Goal: Find contact information: Find contact information

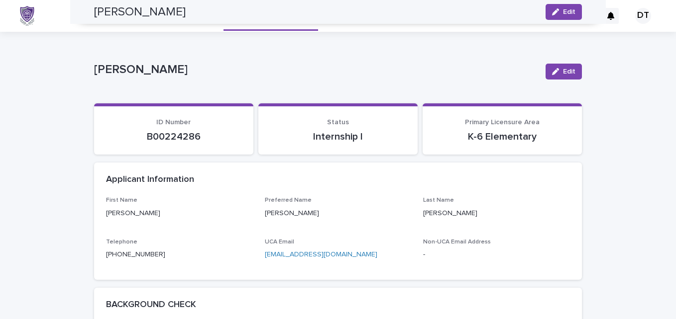
scroll to position [570, 0]
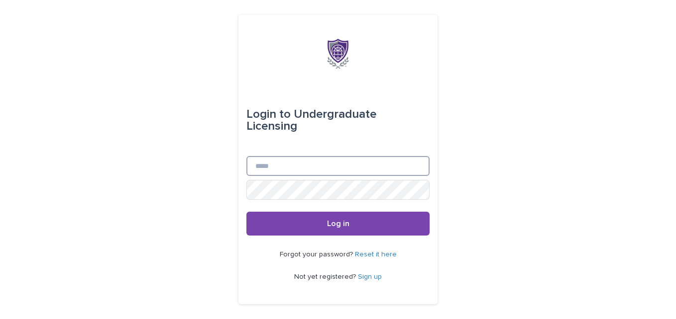
click at [293, 160] on input "Email" at bounding box center [337, 166] width 183 height 20
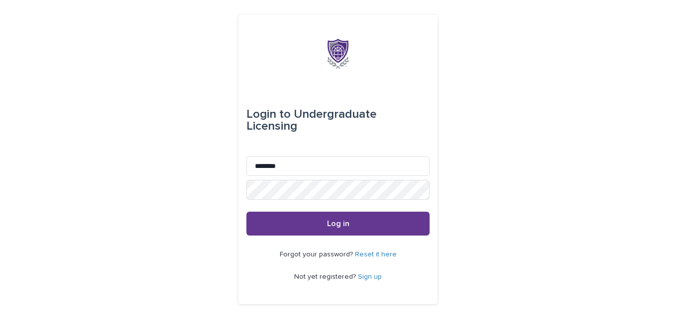
click at [309, 219] on button "Log in" at bounding box center [337, 224] width 183 height 24
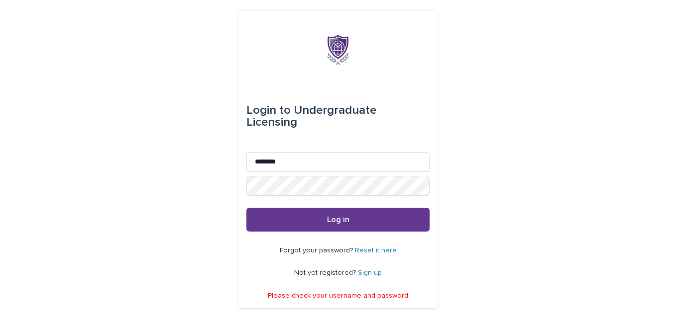
click at [327, 216] on span "Log in" at bounding box center [338, 220] width 22 height 8
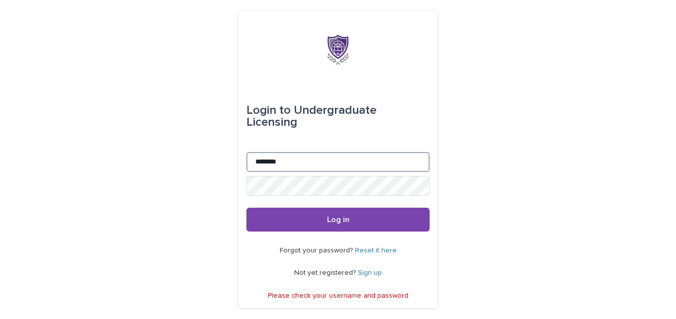
click at [310, 165] on input "********" at bounding box center [337, 162] width 183 height 20
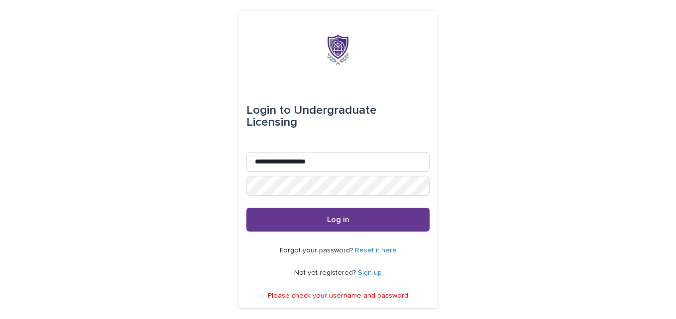
click at [324, 208] on button "Log in" at bounding box center [337, 220] width 183 height 24
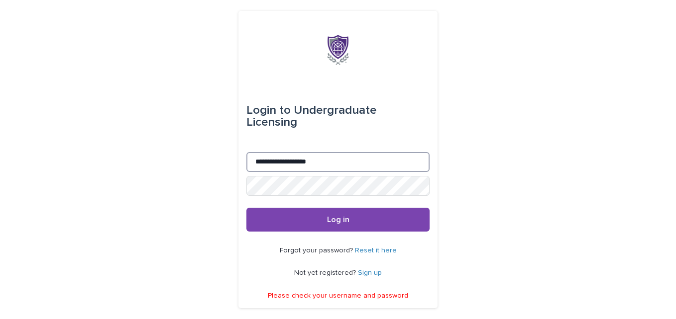
click at [284, 158] on input "**********" at bounding box center [337, 162] width 183 height 20
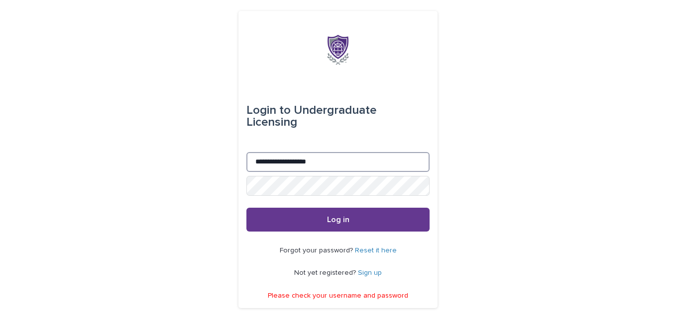
type input "**********"
click at [314, 211] on button "Log in" at bounding box center [337, 220] width 183 height 24
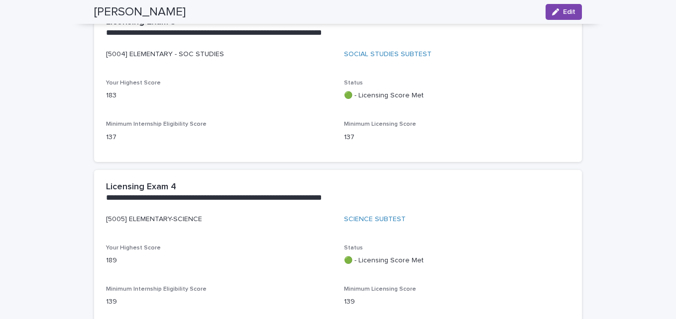
scroll to position [1363, 0]
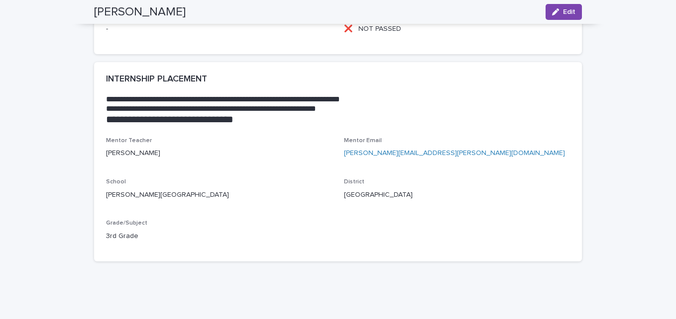
click at [381, 154] on link "[PERSON_NAME][EMAIL_ADDRESS][PERSON_NAME][DOMAIN_NAME]" at bounding box center [454, 153] width 221 height 7
drag, startPoint x: 339, startPoint y: 153, endPoint x: 418, endPoint y: 154, distance: 79.1
click at [418, 154] on div "Mentor Teacher Blair, Jill Mentor Email jblair@bigelow.k12.ar.us School Anne Wa…" at bounding box center [338, 193] width 464 height 112
copy link "[PERSON_NAME][EMAIL_ADDRESS][PERSON_NAME][DOMAIN_NAME]"
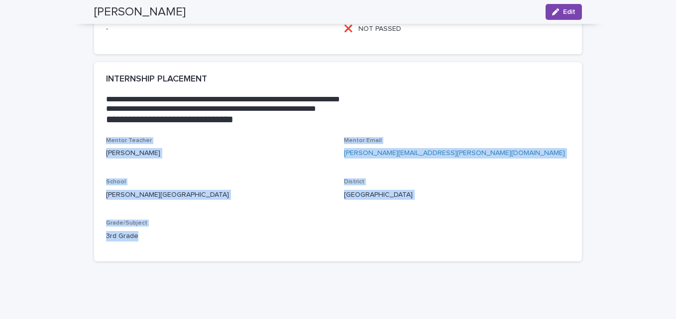
drag, startPoint x: 103, startPoint y: 140, endPoint x: 225, endPoint y: 242, distance: 158.6
click at [225, 242] on div "Mentor Teacher Blair, Jill Mentor Email jblair@bigelow.k12.ar.us School Anne Wa…" at bounding box center [338, 193] width 464 height 112
copy div "Mentor Teacher Blair, Jill Mentor Email jblair@bigelow.k12.ar.us School Anne Wa…"
